Goal: Task Accomplishment & Management: Complete application form

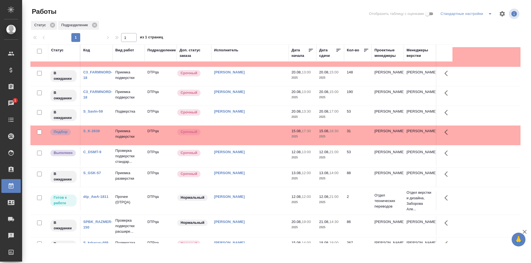
scroll to position [138, 0]
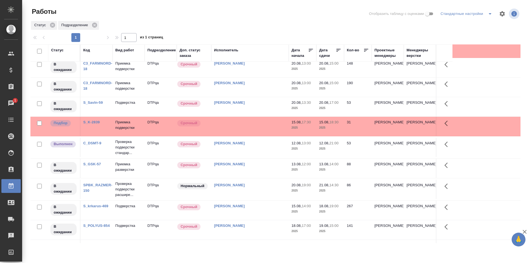
scroll to position [0, 0]
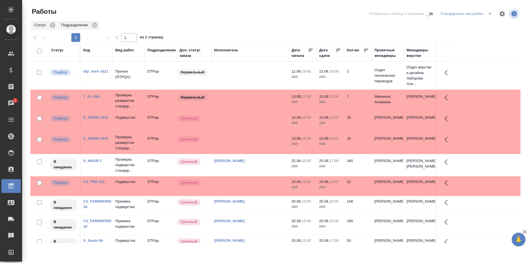
click at [254, 75] on td at bounding box center [249, 75] width 77 height 19
click at [255, 75] on td at bounding box center [249, 75] width 77 height 19
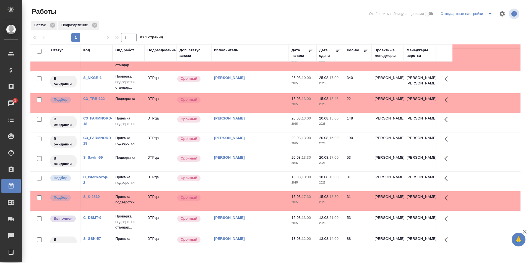
scroll to position [83, 0]
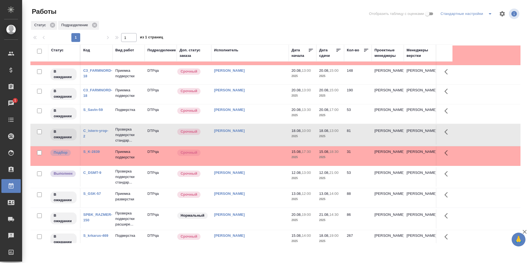
scroll to position [0, 0]
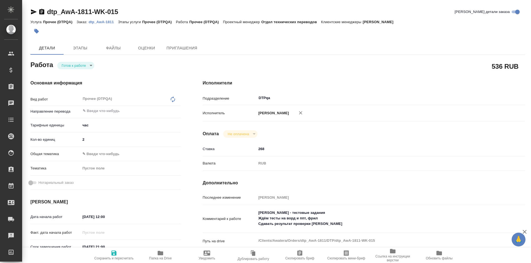
type textarea "x"
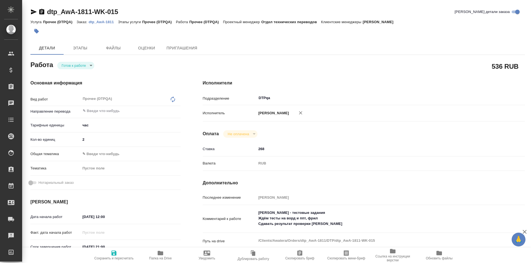
type textarea "x"
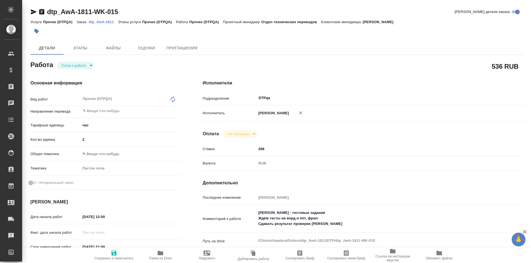
type textarea "x"
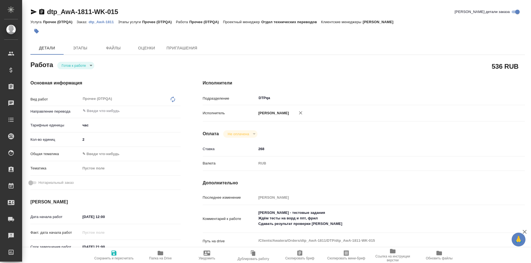
type textarea "x"
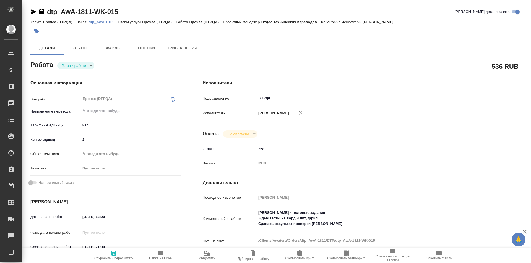
type textarea "x"
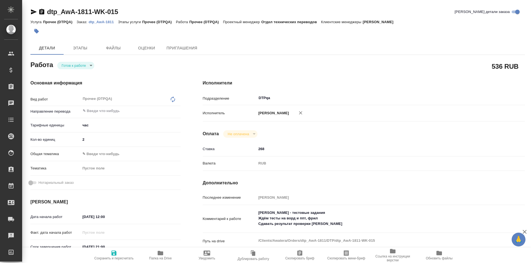
type textarea "x"
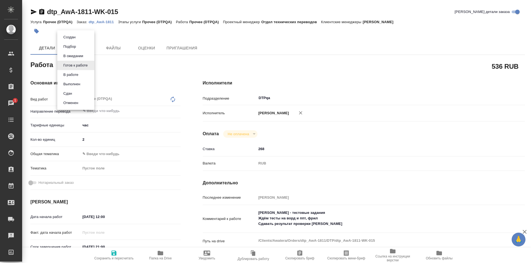
click at [85, 67] on body "🙏 .cls-1 fill:#fff; AWATERA Ismagilova Diana Клиенты Спецификации Заказы 1 Чаты…" at bounding box center [265, 131] width 531 height 263
click at [78, 75] on button "В работе" at bounding box center [71, 75] width 18 height 6
type textarea "x"
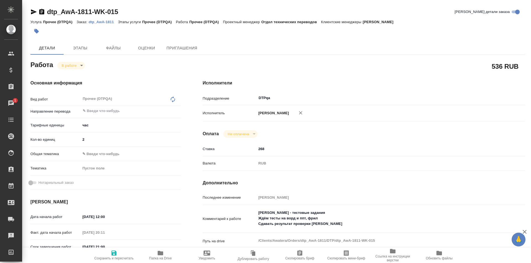
type textarea "x"
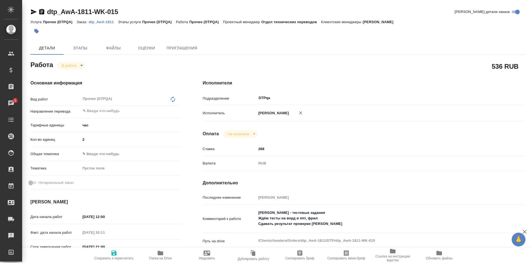
type textarea "x"
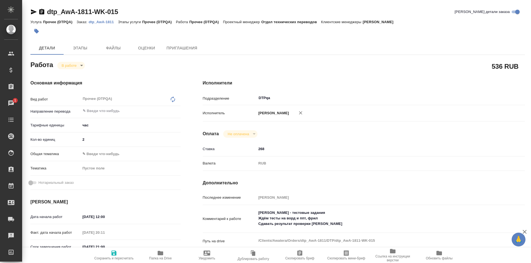
type textarea "x"
click at [161, 257] on span "Папка на Drive" at bounding box center [160, 259] width 23 height 4
drag, startPoint x: 120, startPoint y: 13, endPoint x: 43, endPoint y: 14, distance: 77.4
click at [43, 14] on div "dtp_AwA-1811-WK-015 Кратко детали заказа" at bounding box center [277, 11] width 494 height 9
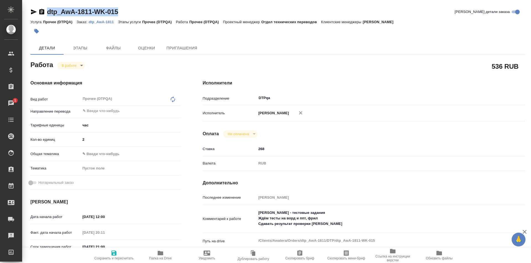
copy link "dtp_AwA-1811-WK-015"
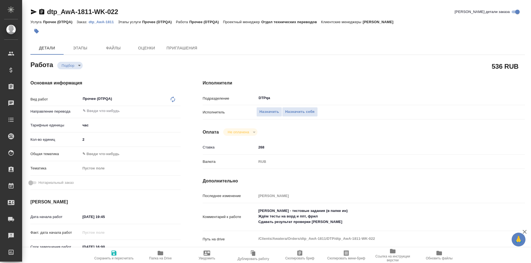
type textarea "x"
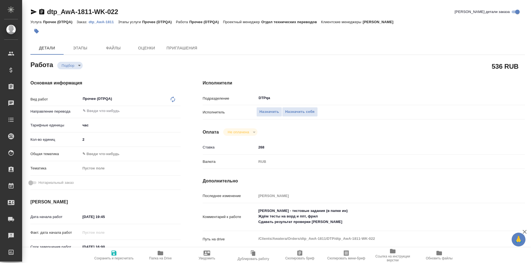
type textarea "x"
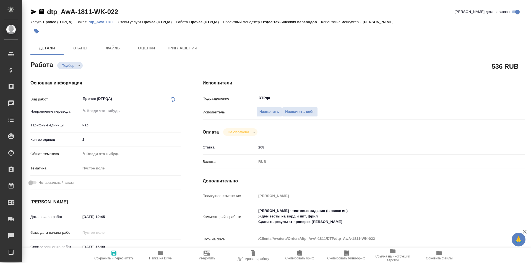
type textarea "x"
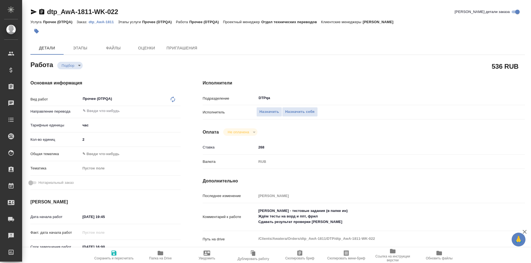
type textarea "x"
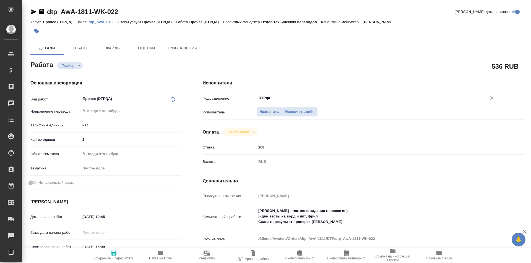
type textarea "x"
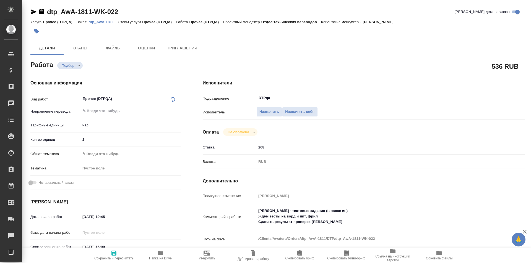
type textarea "x"
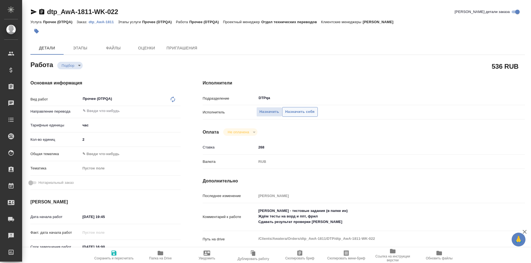
click at [301, 112] on span "Назначить себя" at bounding box center [299, 112] width 29 height 6
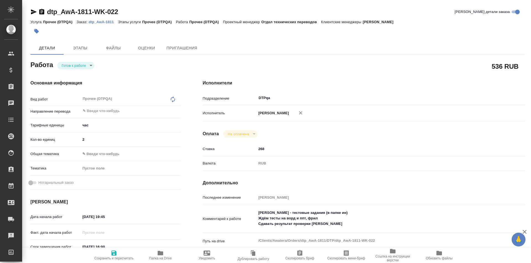
type textarea "x"
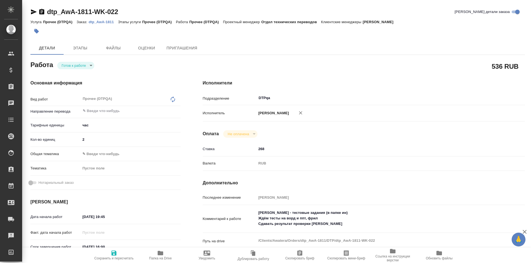
type textarea "x"
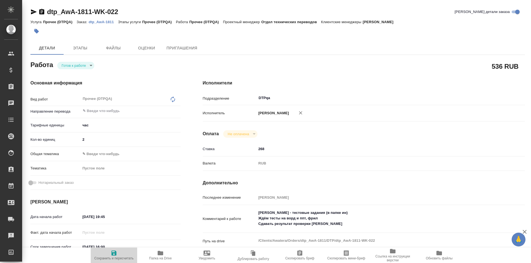
click at [115, 255] on icon "button" at bounding box center [113, 253] width 5 height 5
type textarea "x"
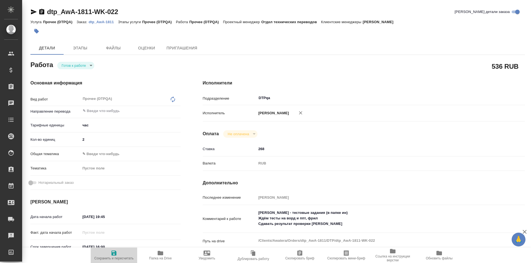
type textarea "x"
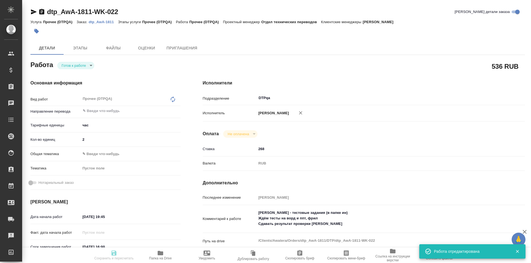
type textarea "x"
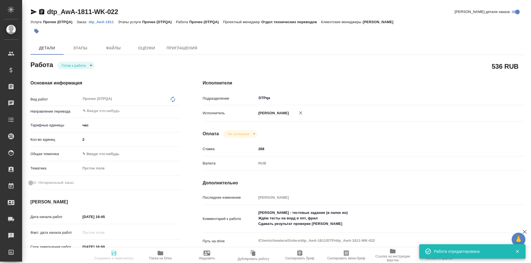
type input "readyForWork"
type textarea "Прочее (DTPQA)"
type textarea "x"
type input "5a8b1489cc6b4906c91bfd93"
type input "2"
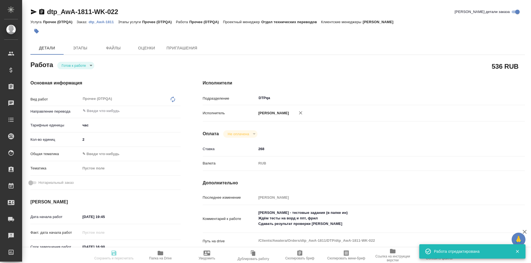
type input "12.08.2025 19:45"
type input "13.08.2025 16:00"
type input "[DATE] 01:59"
type input "DTPqa"
type input "notPayed"
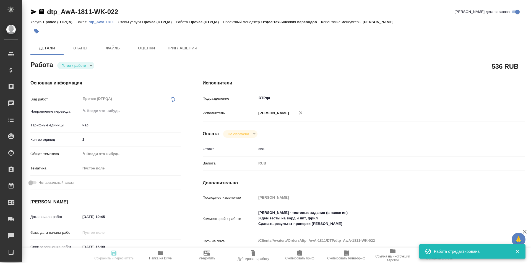
type input "268"
type input "RUB"
type input "[PERSON_NAME]"
type textarea "Самущенко Леонид - тестовые задания (в папке ин) Ждём тесты на ворд и ппт, фрил…"
type textarea "x"
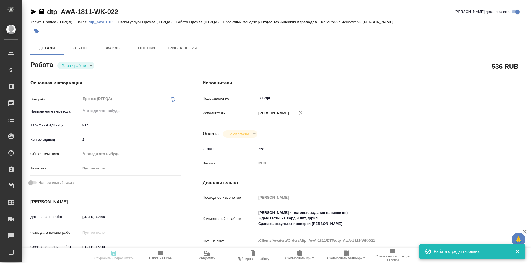
type textarea "/Clients/Awatera/Orders/dtp_AwA-1811/DTP/dtp_AwA-1811-WK-022"
type textarea "x"
type input "dtp_AwA-1811"
type input "Прочее (DTPQA)"
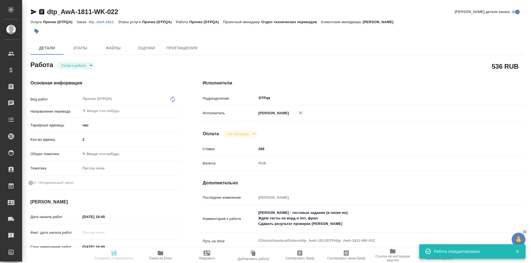
type input "[PERSON_NAME]"
type input "Отдел верстки и дизайна, [PERSON_NAME]"
type input "/Clients/Awatera/Orders/dtp_AwA-1811"
type textarea "x"
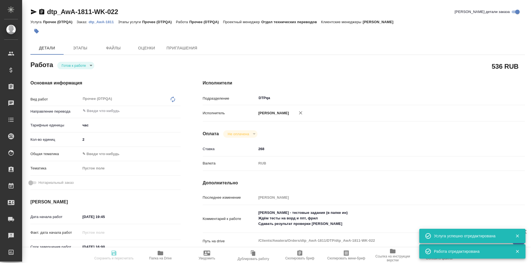
type textarea "x"
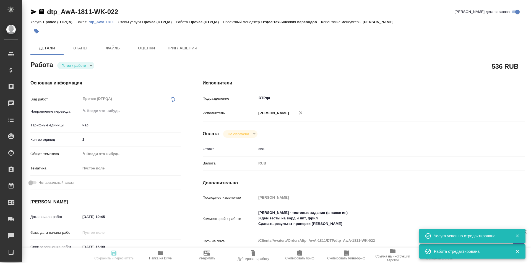
type textarea "x"
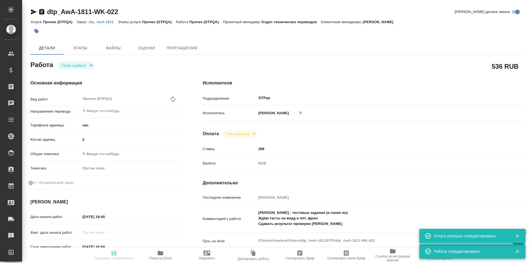
type textarea "x"
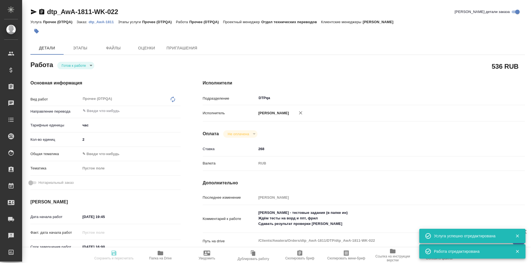
type textarea "x"
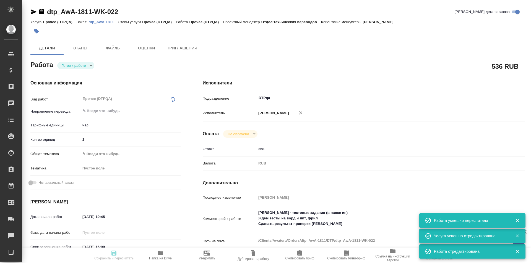
type input "readyForWork"
type textarea "Прочее (DTPQA)"
type textarea "x"
type input "5a8b1489cc6b4906c91bfd93"
type input "2"
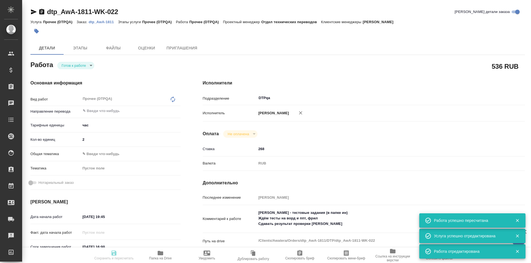
type input "12.08.2025 19:45"
type input "13.08.2025 16:00"
type input "[DATE] 01:59"
type input "DTPqa"
type input "notPayed"
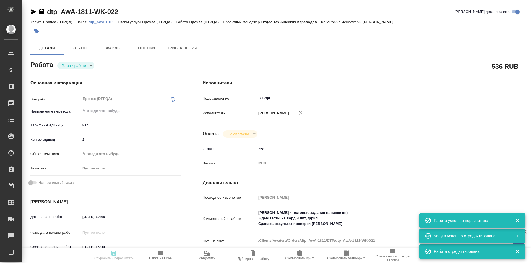
type input "268"
type input "RUB"
type input "[PERSON_NAME]"
type textarea "Самущенко Леонид - тестовые задания (в папке ин) Ждём тесты на ворд и ппт, фрил…"
type textarea "x"
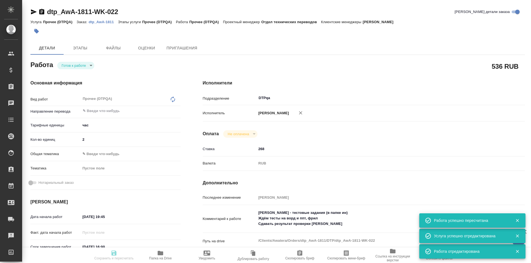
type textarea "/Clients/Awatera/Orders/dtp_AwA-1811/DTP/dtp_AwA-1811-WK-022"
type textarea "x"
type input "dtp_AwA-1811"
type input "Прочее (DTPQA)"
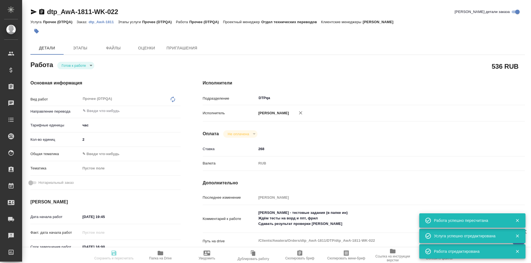
type input "[PERSON_NAME]"
type input "Отдел верстки и дизайна, [PERSON_NAME]"
type input "/Clients/Awatera/Orders/dtp_AwA-1811"
type textarea "x"
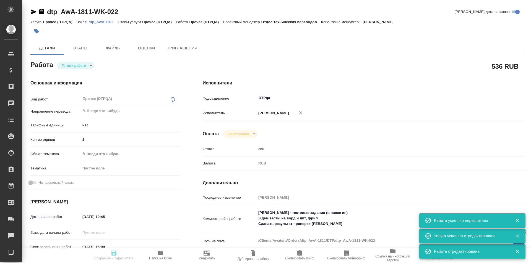
type textarea "x"
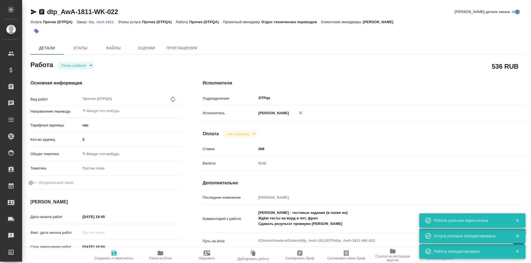
type textarea "x"
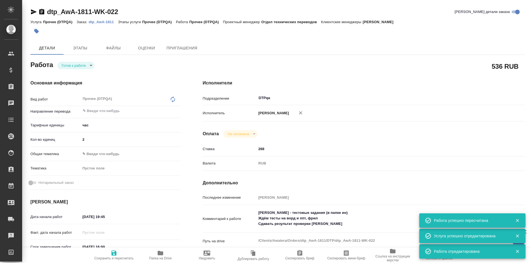
type textarea "x"
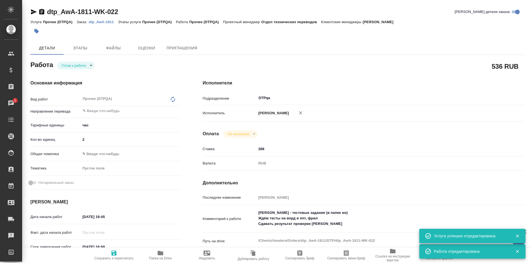
click at [86, 66] on body "🙏 .cls-1 fill:#fff; AWATERA Ismagilova Diana Клиенты Спецификации Заказы 1 Чаты…" at bounding box center [265, 131] width 531 height 263
click at [81, 75] on li "В работе" at bounding box center [75, 74] width 37 height 9
type textarea "x"
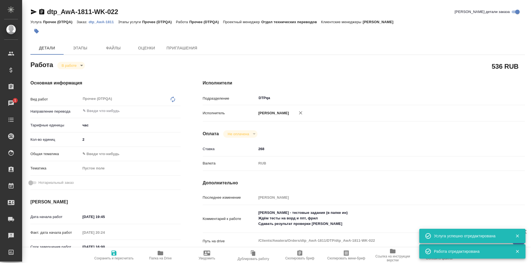
type textarea "x"
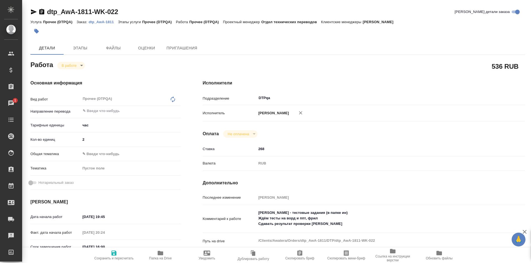
type textarea "x"
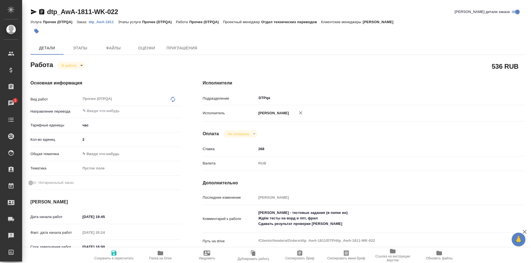
type textarea "x"
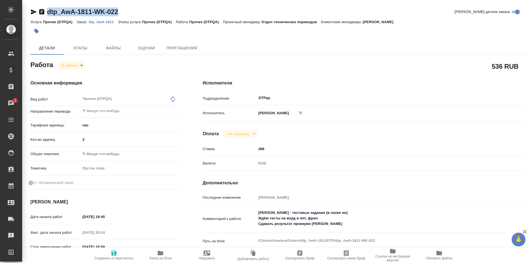
drag, startPoint x: 124, startPoint y: 11, endPoint x: 46, endPoint y: 13, distance: 77.7
click at [46, 13] on div "dtp_AwA-1811-WK-022 Кратко детали заказа" at bounding box center [277, 11] width 494 height 9
copy link "dtp_AwA-1811-WK-022"
click at [164, 252] on span "Папка на Drive" at bounding box center [160, 255] width 40 height 11
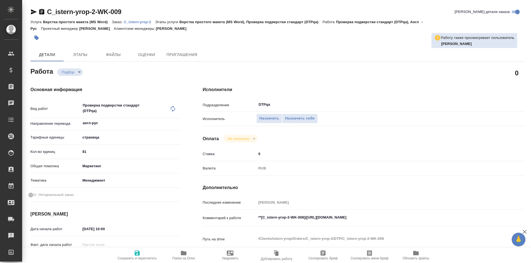
type textarea "x"
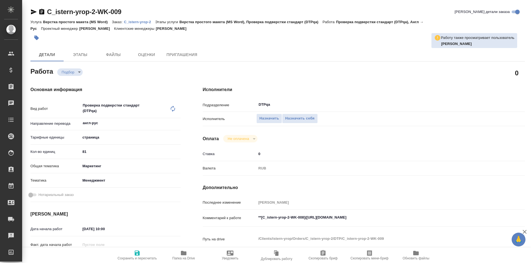
type textarea "x"
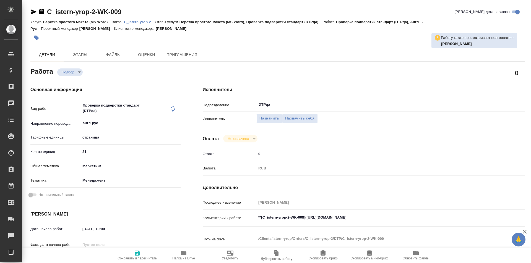
type textarea "x"
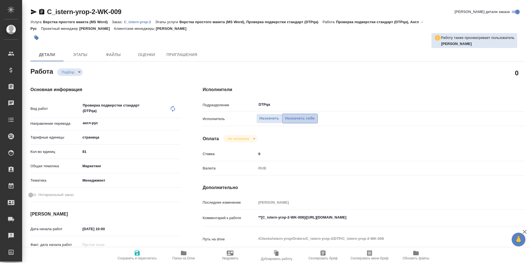
click at [297, 119] on span "Назначить себя" at bounding box center [299, 119] width 29 height 6
type textarea "x"
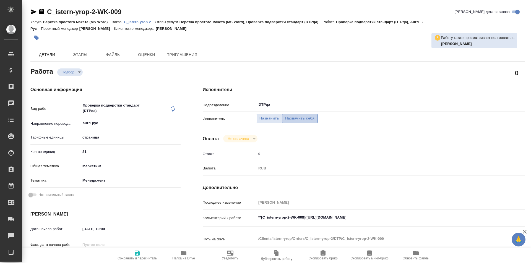
type textarea "x"
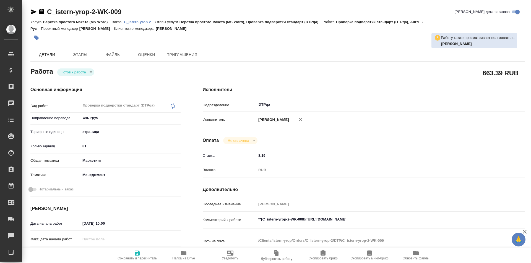
type textarea "x"
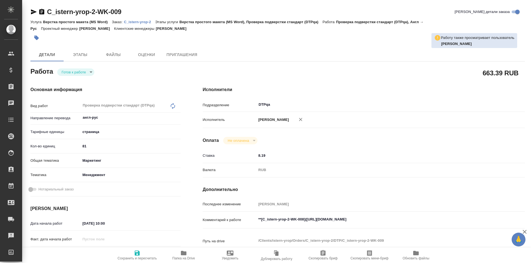
type textarea "x"
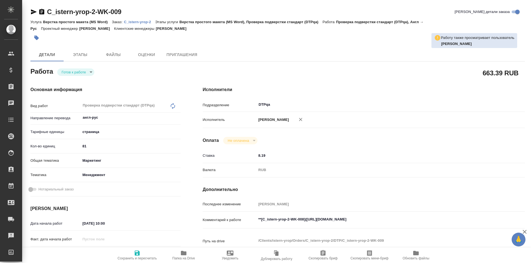
type textarea "x"
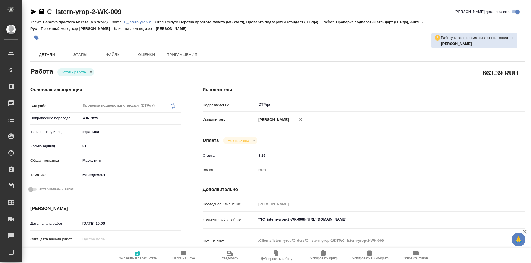
type textarea "x"
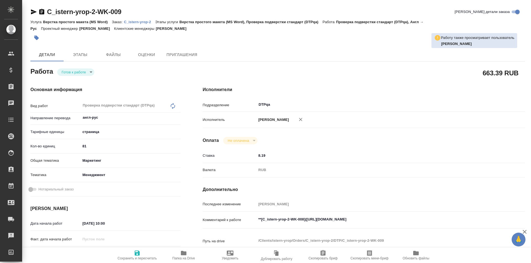
type textarea "x"
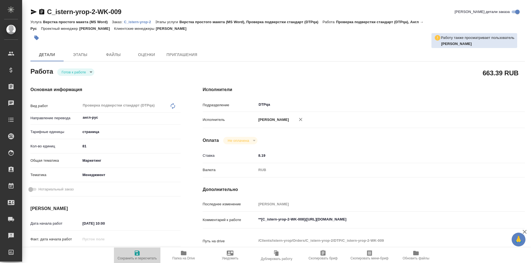
drag, startPoint x: 136, startPoint y: 253, endPoint x: 136, endPoint y: 250, distance: 3.6
click at [136, 253] on icon "button" at bounding box center [137, 253] width 5 height 5
type textarea "x"
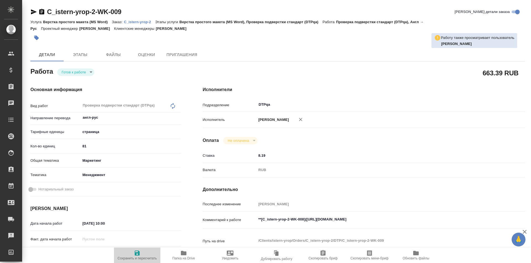
type textarea "x"
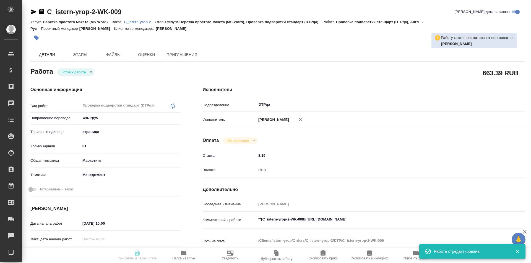
type textarea "x"
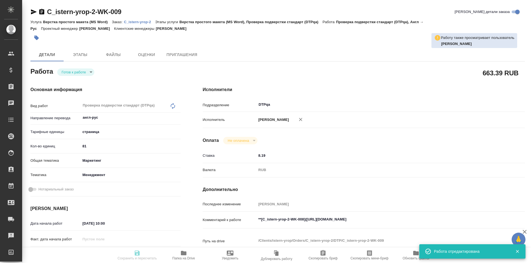
type input "readyForWork"
type textarea "Проверка подверстки стандарт (DTPqa)"
type textarea "x"
type input "англ-рус"
type input "5a8b1489cc6b4906c91bfdb2"
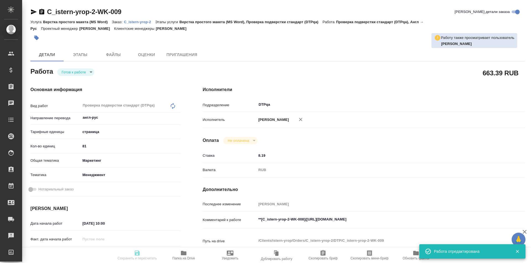
type input "81"
type input "marketing"
type input "5a8b8b956a9677013d343d4c"
type input "[DATE] 10:00"
type input "[DATE] 13:00"
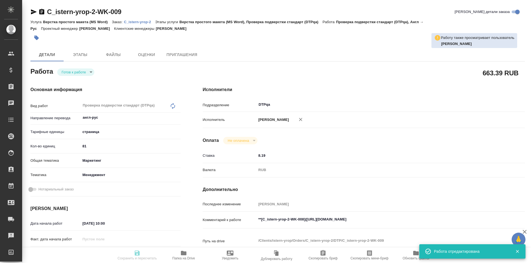
type input "[DATE] 15:00"
type input "DTPqa"
type input "notPayed"
type input "8.19"
type input "RUB"
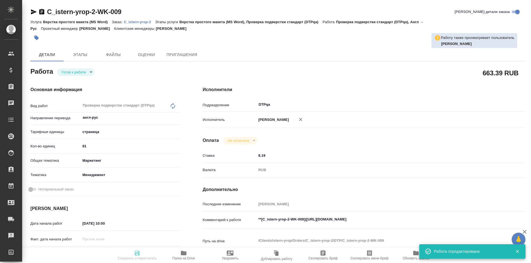
type input "[PERSON_NAME]"
type textarea "**[C_istern-yrop-2-WK-008]([URL][DOMAIN_NAME]"
type textarea "x"
type textarea "/Clients/istern-yrop/Orders/C_istern-yrop-2/DTP/C_istern-yrop-2-WK-009"
type textarea "x"
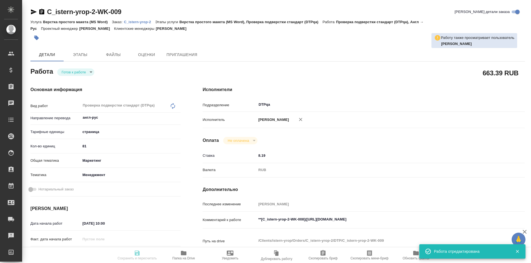
type input "C_istern-yrop-2"
type input "Верстка простого макета (MS Word)"
type input "Верстка простого макета (MS Word), Проверка подверстки стандарт (DTPqa)"
type input "[PERSON_NAME]"
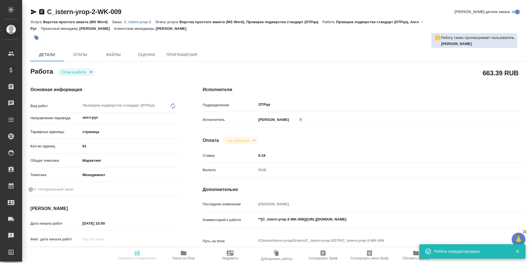
type input "/Clients/istern-yrop/Orders/C_istern-yrop-2"
type textarea "x"
type textarea "аналогичный отчет за май переводили тут C_istern-yrop-1 переводим также со всем…"
type textarea "x"
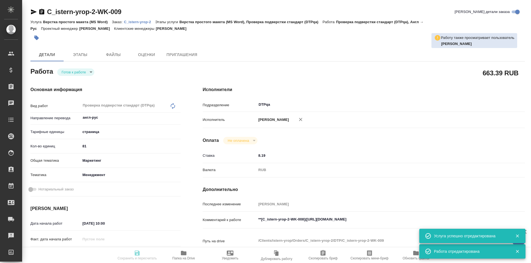
type textarea "x"
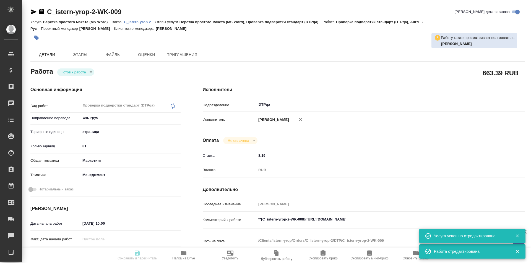
type textarea "x"
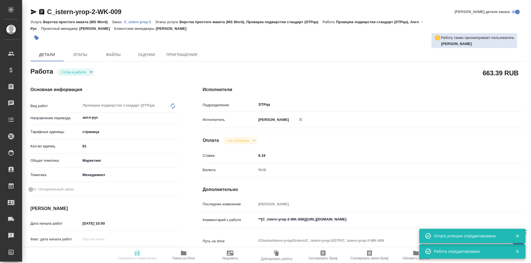
type textarea "x"
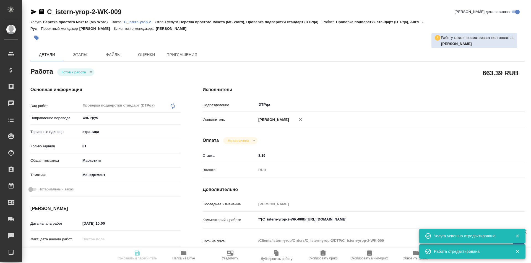
type textarea "x"
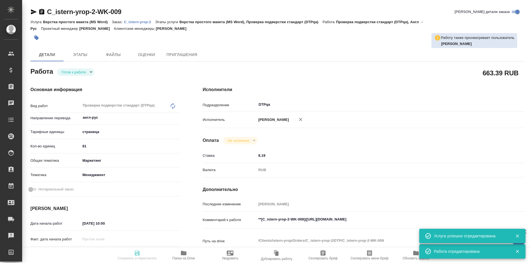
type textarea "x"
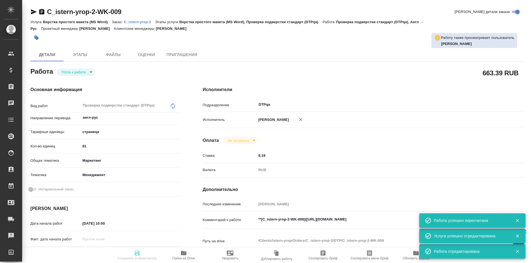
type input "readyForWork"
type textarea "Проверка подверстки стандарт (DTPqa)"
type textarea "x"
type input "англ-рус"
type input "5a8b1489cc6b4906c91bfdb2"
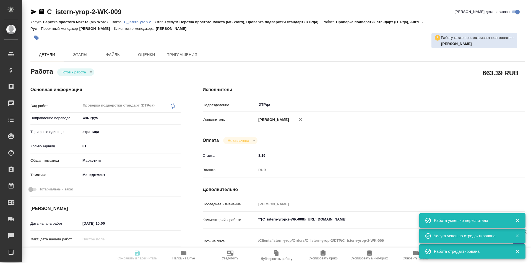
type input "81"
type input "marketing"
type input "5a8b8b956a9677013d343d4c"
type input "[DATE] 10:00"
type input "[DATE] 13:00"
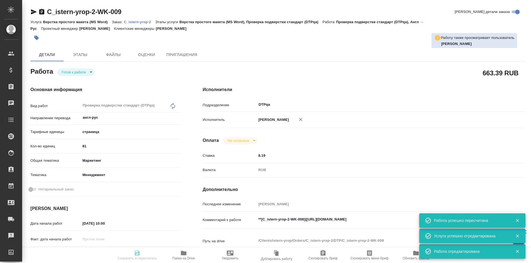
type input "[DATE] 15:00"
type input "DTPqa"
type input "notPayed"
type input "8.19"
type input "RUB"
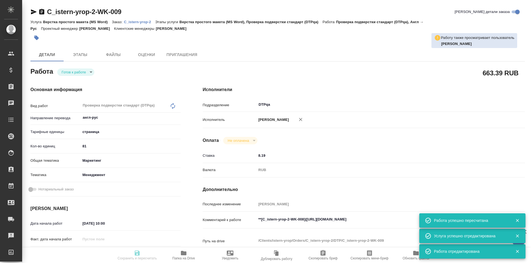
type input "[PERSON_NAME]"
type textarea "**[C_istern-yrop-2-WK-008]([URL][DOMAIN_NAME]"
type textarea "x"
type textarea "/Clients/istern-yrop/Orders/C_istern-yrop-2/DTP/C_istern-yrop-2-WK-009"
type textarea "x"
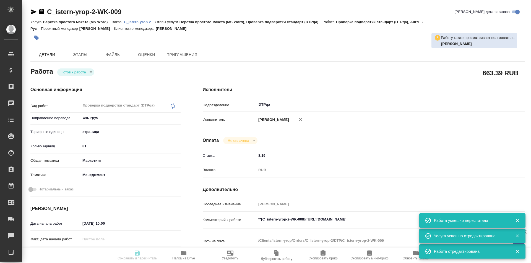
type input "C_istern-yrop-2"
type input "Верстка простого макета (MS Word)"
type input "Верстка простого макета (MS Word), Проверка подверстки стандарт (DTPqa)"
type input "[PERSON_NAME]"
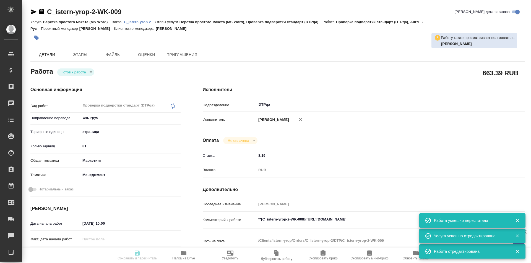
type input "/Clients/istern-yrop/Orders/C_istern-yrop-2"
type textarea "x"
type textarea "аналогичный отчет за май переводили тут C_istern-yrop-1 переводим также со всем…"
type textarea "x"
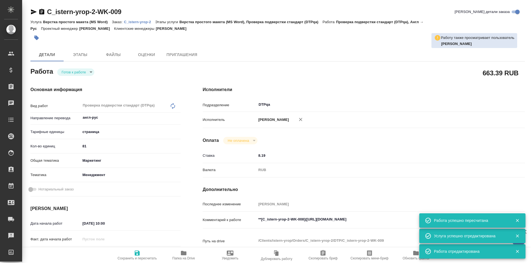
type textarea "x"
click at [81, 70] on body "🙏 .cls-1 fill:#fff; AWATERA Ismagilova [PERSON_NAME] Спецификации Заказы Чаты T…" at bounding box center [265, 131] width 531 height 263
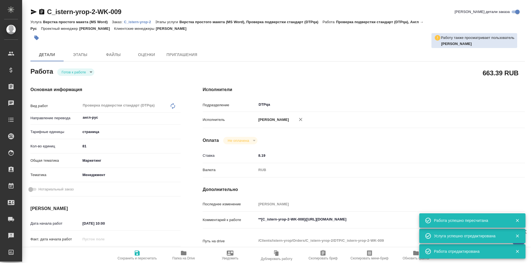
type textarea "x"
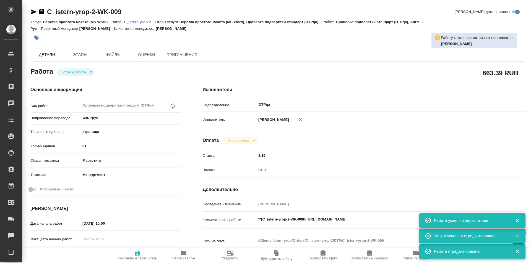
type textarea "x"
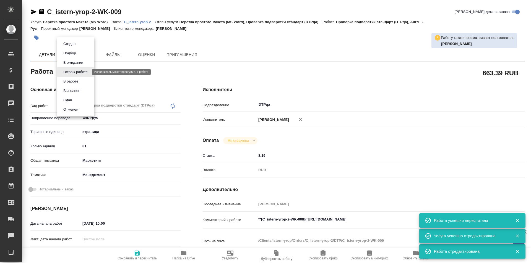
type textarea "x"
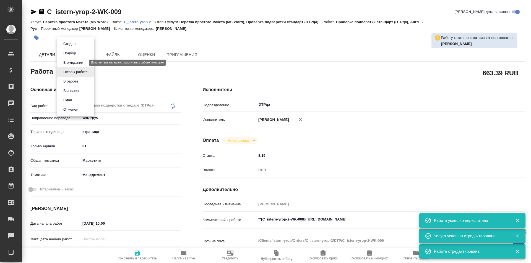
click at [75, 63] on button "В ожидании" at bounding box center [73, 63] width 23 height 6
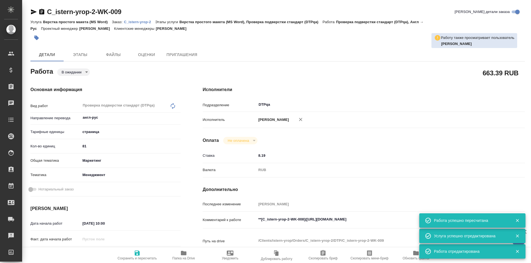
type textarea "x"
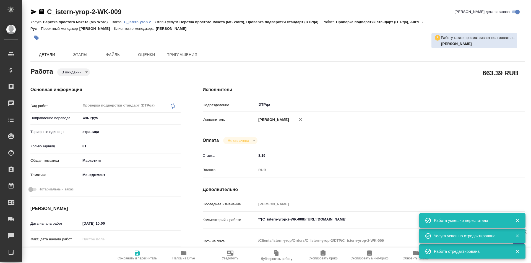
type textarea "x"
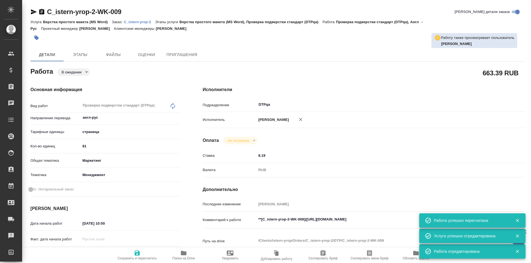
type textarea "x"
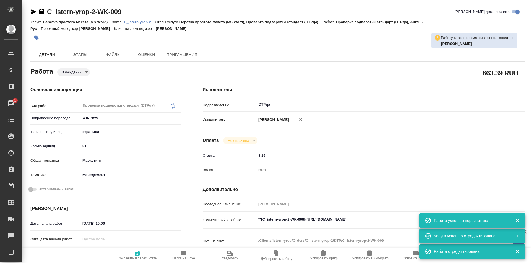
type textarea "x"
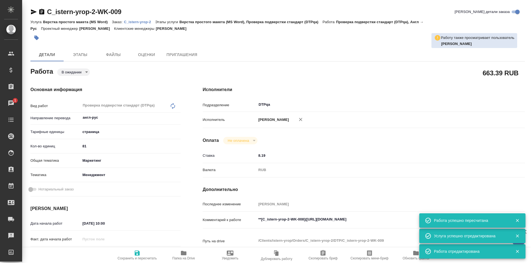
scroll to position [28, 0]
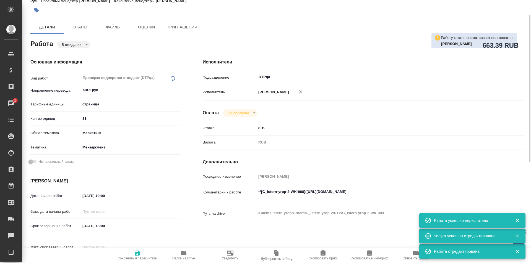
type textarea "x"
